Goal: Book appointment/travel/reservation

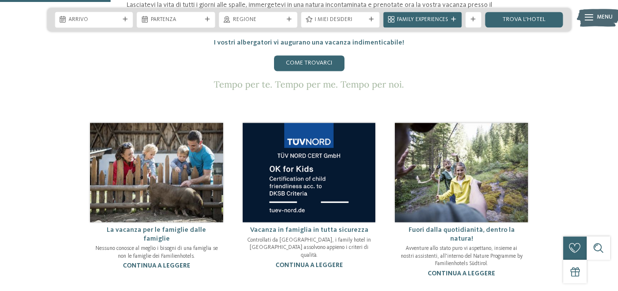
scroll to position [400, 0]
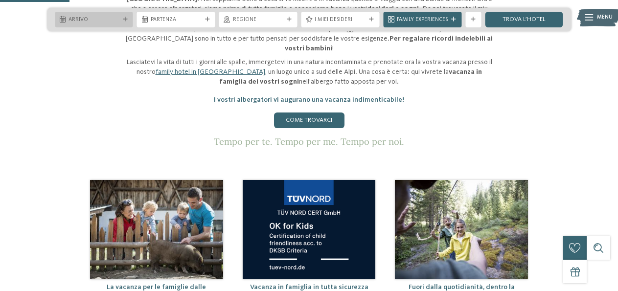
click at [122, 18] on div at bounding box center [125, 19] width 8 height 5
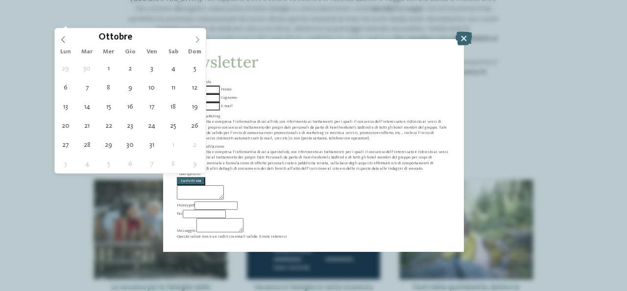
click at [198, 39] on icon at bounding box center [197, 39] width 7 height 7
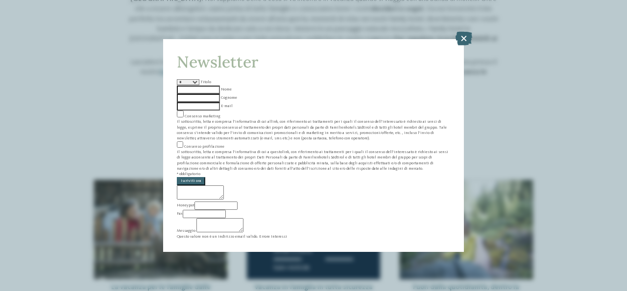
select select "*"
click option "*******" at bounding box center [0, 0] width 0 height 0
click at [220, 94] on input "Nome" at bounding box center [198, 90] width 43 height 8
click at [469, 46] on icon at bounding box center [463, 39] width 17 height 14
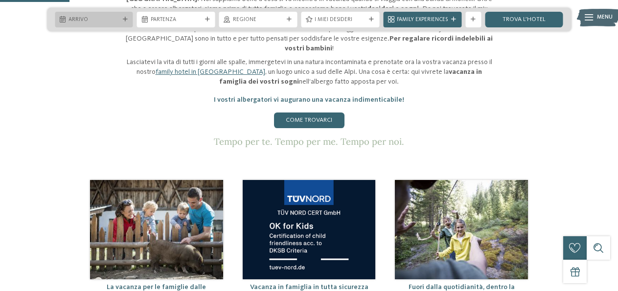
click at [107, 13] on div "Arrivo" at bounding box center [94, 20] width 78 height 16
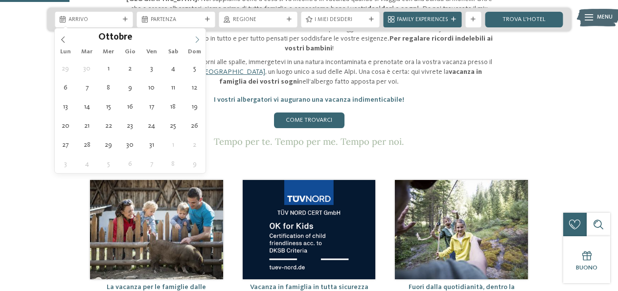
click at [195, 37] on icon at bounding box center [197, 39] width 7 height 7
type input "****"
click at [195, 37] on icon at bounding box center [197, 39] width 7 height 7
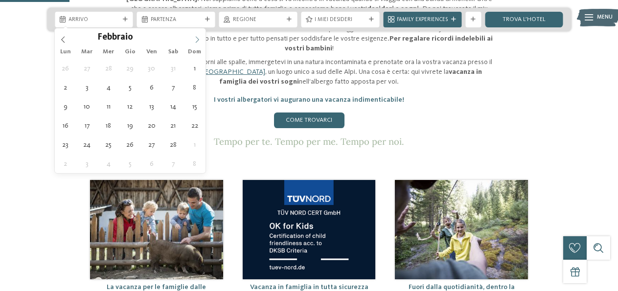
click at [195, 37] on icon at bounding box center [197, 39] width 7 height 7
click at [61, 35] on span at bounding box center [63, 36] width 17 height 17
type div "[DATE]"
type input "****"
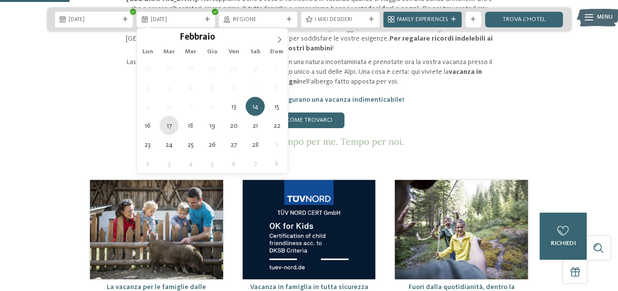
type div "[DATE]"
drag, startPoint x: 165, startPoint y: 121, endPoint x: 178, endPoint y: 117, distance: 14.4
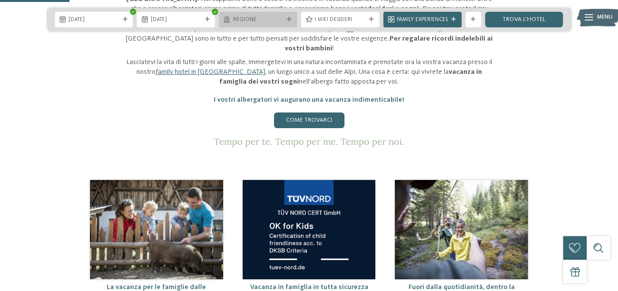
click at [249, 21] on span "Regione" at bounding box center [258, 20] width 51 height 8
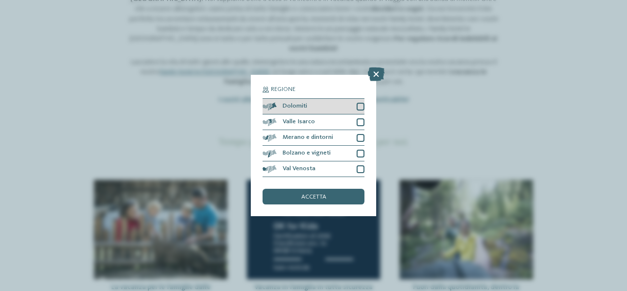
click at [320, 104] on div "Dolomiti" at bounding box center [313, 107] width 102 height 16
click at [319, 200] on span "accetta" at bounding box center [313, 197] width 25 height 6
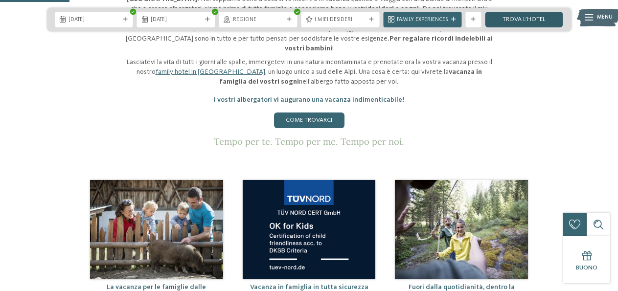
click at [511, 23] on link "trova l’hotel" at bounding box center [524, 20] width 78 height 16
